Goal: Find contact information: Obtain details needed to contact an individual or organization

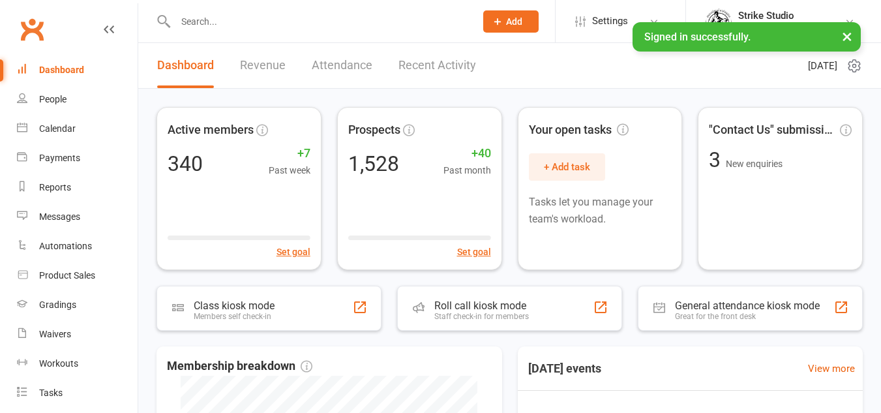
click at [305, 29] on input "text" at bounding box center [319, 21] width 295 height 18
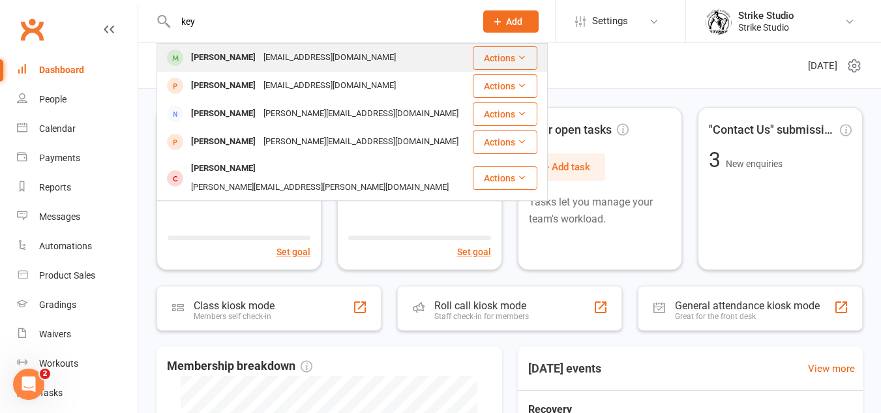
type input "key"
click at [301, 48] on div "[EMAIL_ADDRESS][DOMAIN_NAME]" at bounding box center [330, 57] width 140 height 19
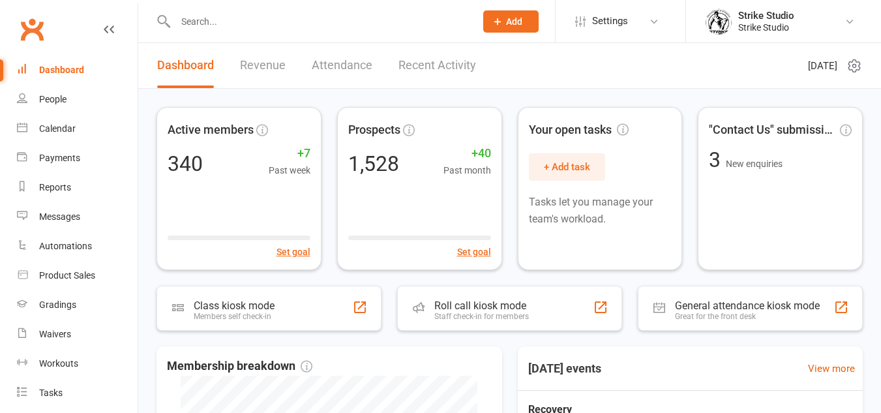
click at [317, 16] on input "text" at bounding box center [319, 21] width 295 height 18
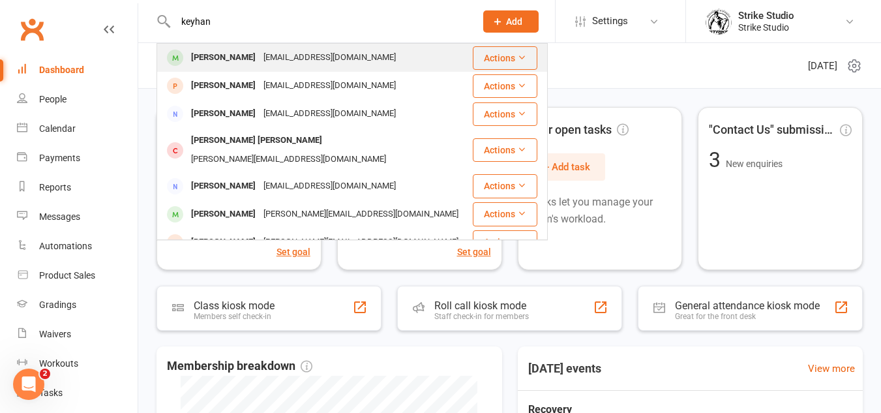
type input "keyhan"
click at [275, 50] on div "[EMAIL_ADDRESS][DOMAIN_NAME]" at bounding box center [330, 57] width 140 height 19
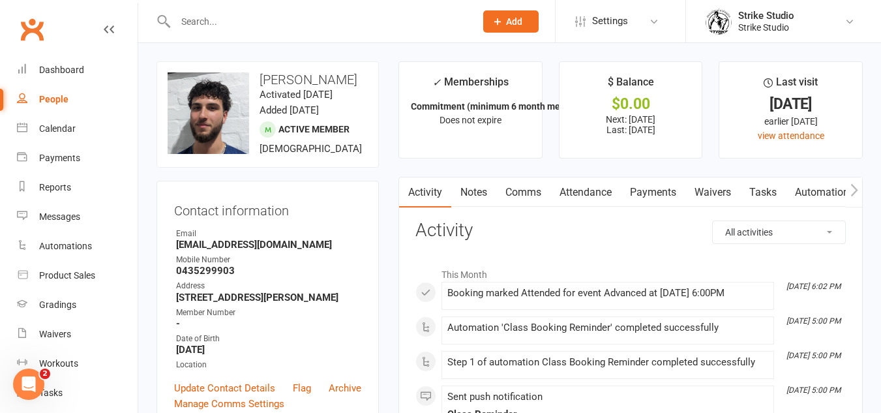
click at [235, 250] on strong "[EMAIL_ADDRESS][DOMAIN_NAME]" at bounding box center [268, 245] width 185 height 12
copy render-form-field "[EMAIL_ADDRESS][DOMAIN_NAME]"
click at [222, 277] on strong "0435299903" at bounding box center [268, 271] width 185 height 12
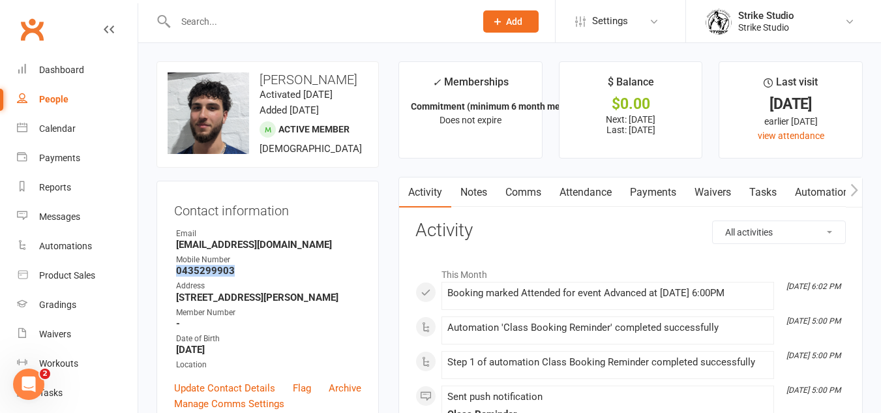
click at [222, 277] on strong "0435299903" at bounding box center [268, 271] width 185 height 12
copy strong "0435299903"
drag, startPoint x: 259, startPoint y: 79, endPoint x: 353, endPoint y: 79, distance: 94.6
click at [353, 79] on h3 "[PERSON_NAME]" at bounding box center [268, 79] width 200 height 14
copy h3 "[PERSON_NAME]"
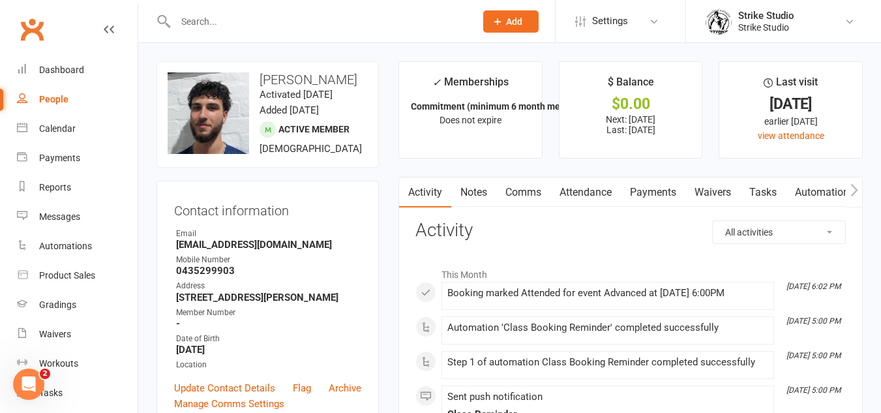
click at [222, 277] on strong "0435299903" at bounding box center [268, 271] width 185 height 12
copy strong "0435299903"
click at [334, 217] on h3 "Contact information" at bounding box center [267, 208] width 187 height 20
